Goal: Transaction & Acquisition: Purchase product/service

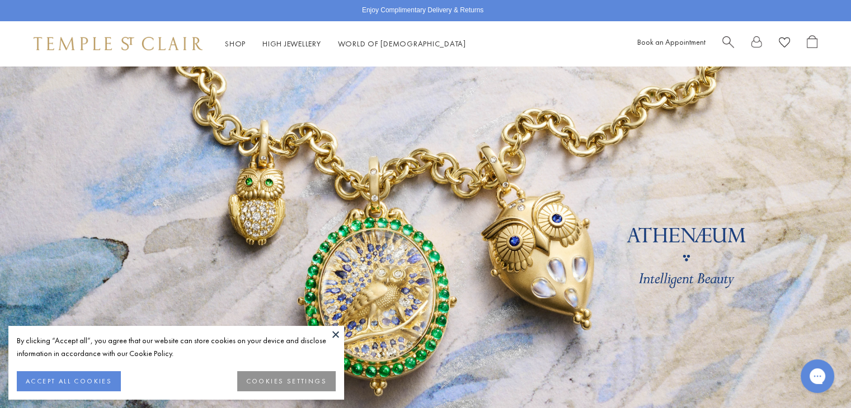
click at [724, 40] on span "Search" at bounding box center [728, 41] width 12 height 12
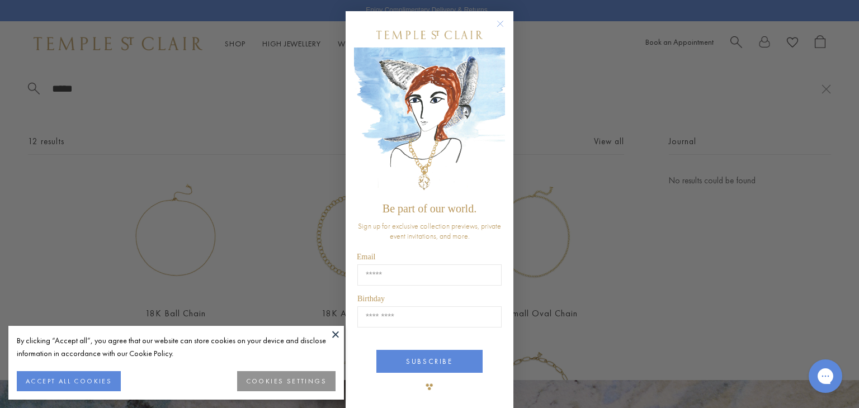
type input "*****"
click at [499, 24] on circle "Close dialog" at bounding box center [500, 23] width 13 height 13
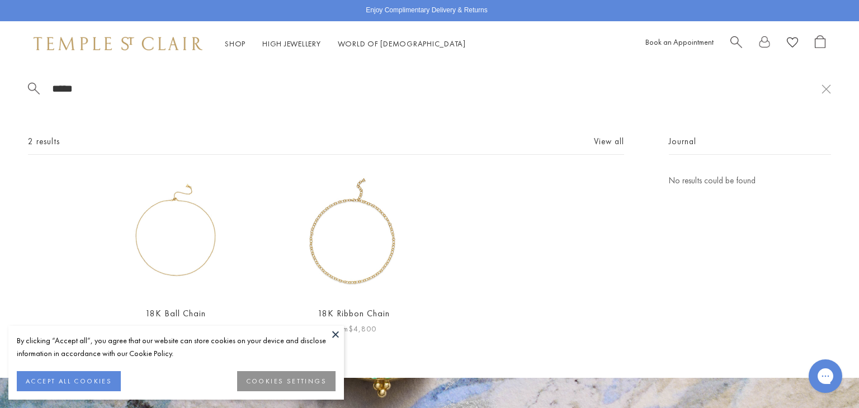
click at [372, 261] on img at bounding box center [353, 235] width 122 height 122
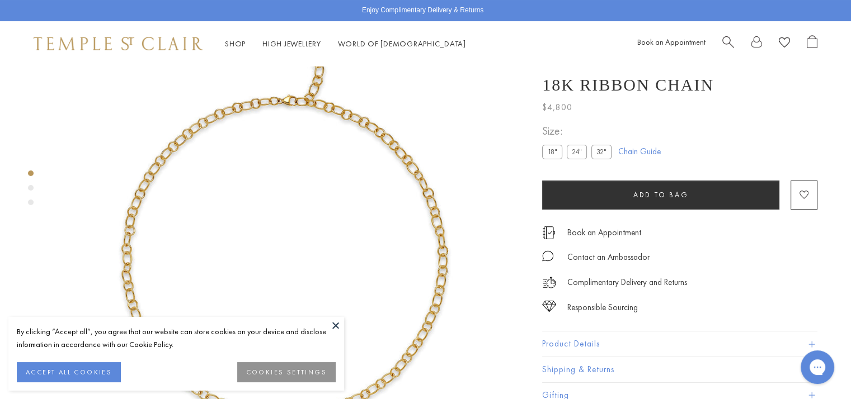
click at [582, 155] on label "24"" at bounding box center [577, 152] width 20 height 14
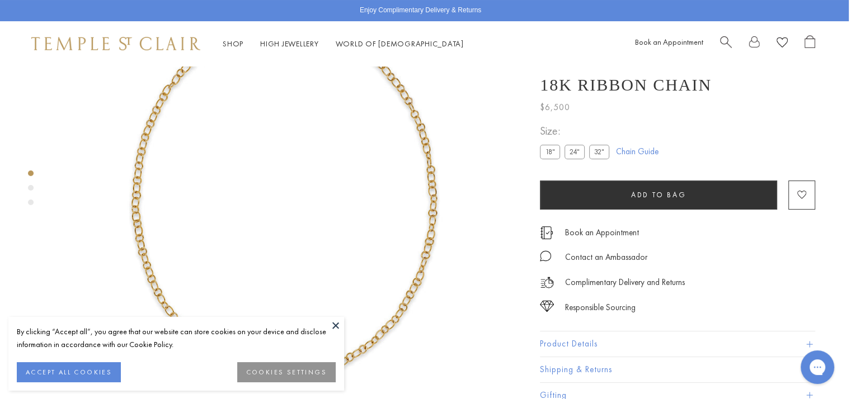
scroll to position [129, 2]
